Goal: Find contact information: Find contact information

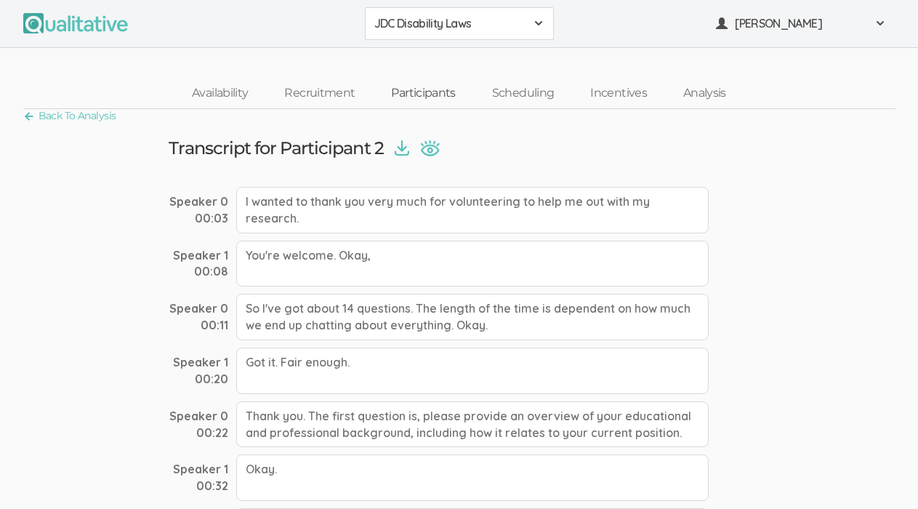
click at [434, 98] on link "Participants" at bounding box center [423, 93] width 100 height 31
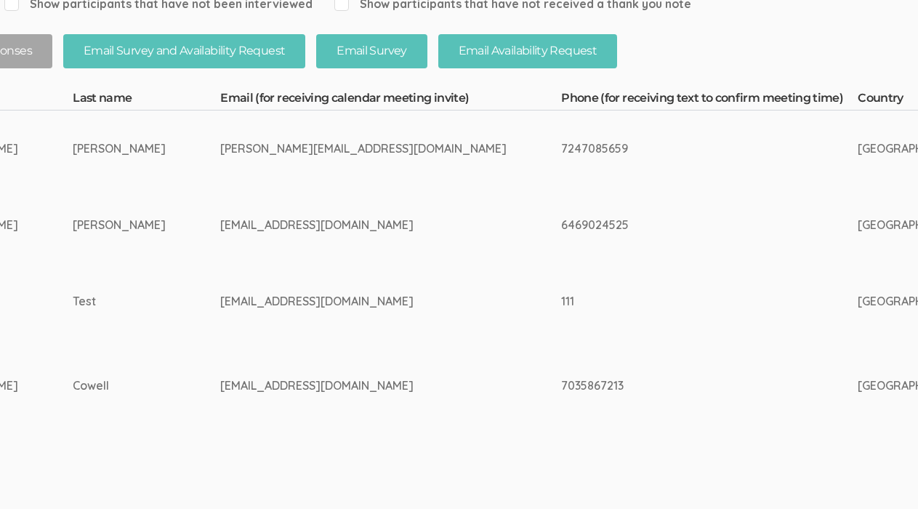
scroll to position [331, 290]
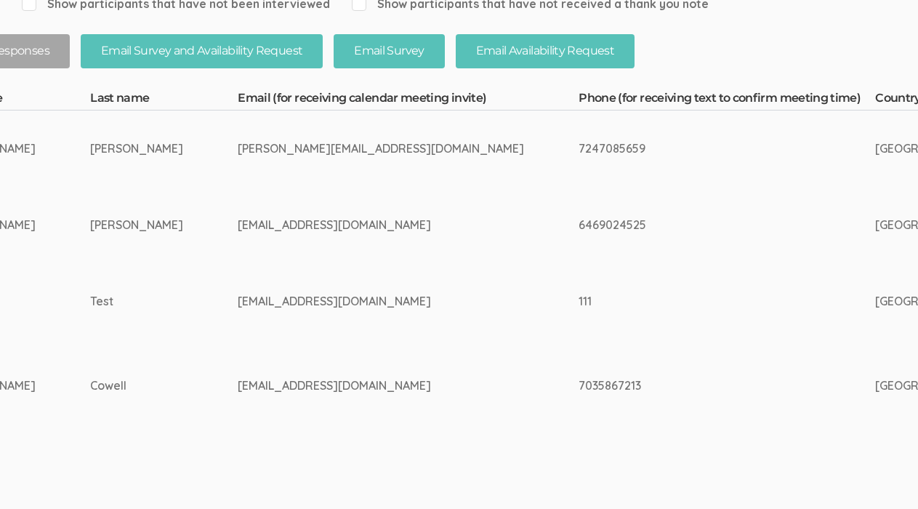
drag, startPoint x: 411, startPoint y: 151, endPoint x: 449, endPoint y: 145, distance: 38.2
click at [578, 147] on div "7247085659" at bounding box center [699, 148] width 242 height 17
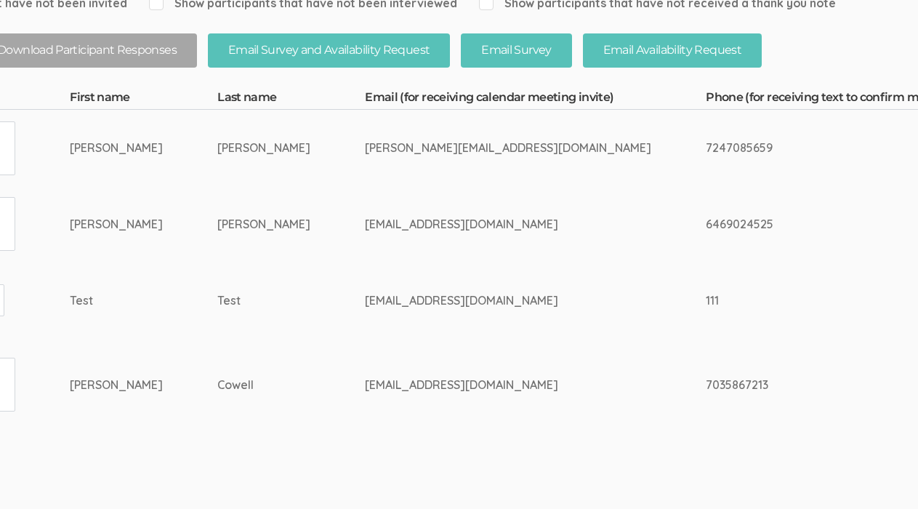
scroll to position [331, 159]
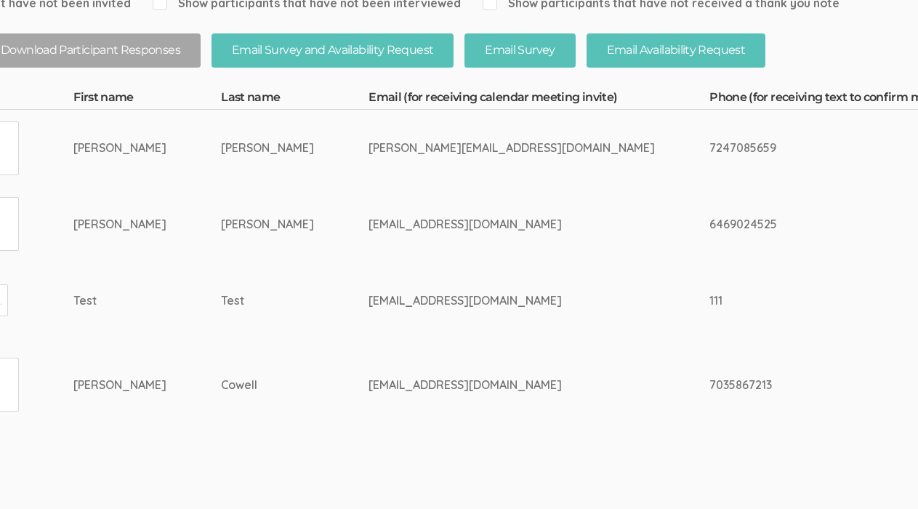
drag, startPoint x: 543, startPoint y: 147, endPoint x: 609, endPoint y: 145, distance: 66.2
click at [709, 145] on div "7247085659" at bounding box center [830, 148] width 242 height 17
copy div "7247085659"
drag, startPoint x: 458, startPoint y: 149, endPoint x: 284, endPoint y: 150, distance: 174.4
click at [368, 150] on div "[PERSON_NAME][EMAIL_ADDRESS][DOMAIN_NAME]" at bounding box center [511, 148] width 286 height 17
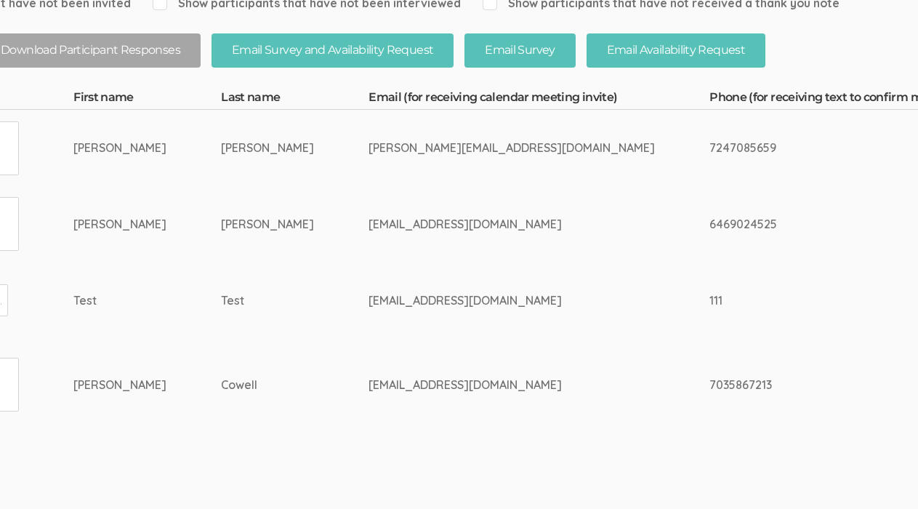
copy div "[PERSON_NAME][EMAIL_ADDRESS][DOMAIN_NAME]"
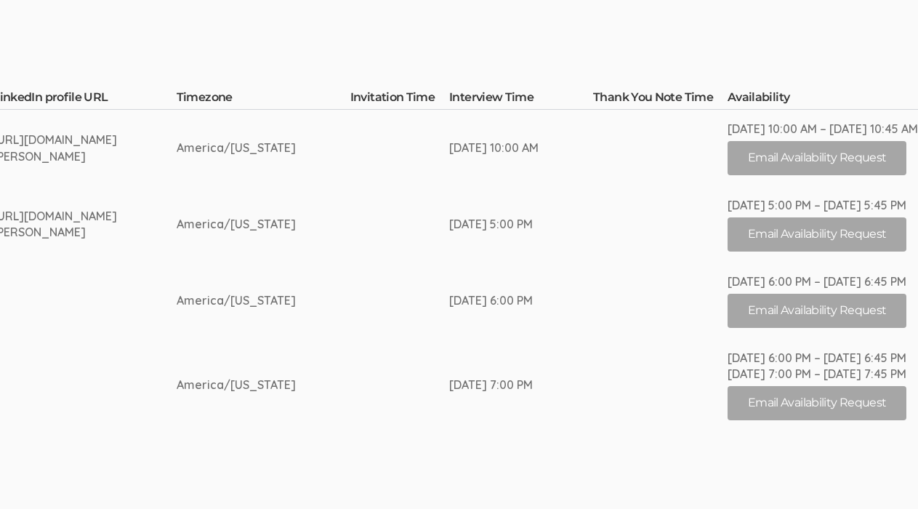
scroll to position [331, 2393]
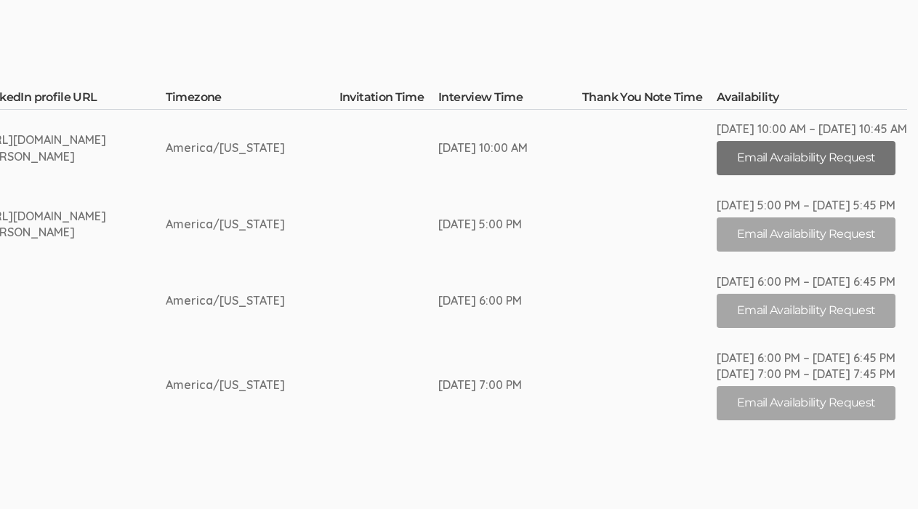
click at [769, 167] on button "Email Availability Request" at bounding box center [805, 158] width 179 height 34
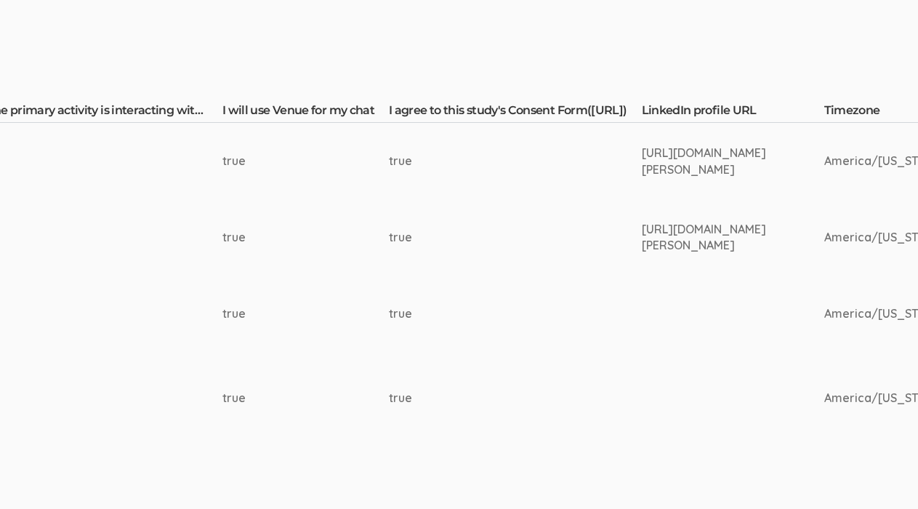
scroll to position [318, 1661]
